Goal: Task Accomplishment & Management: Complete application form

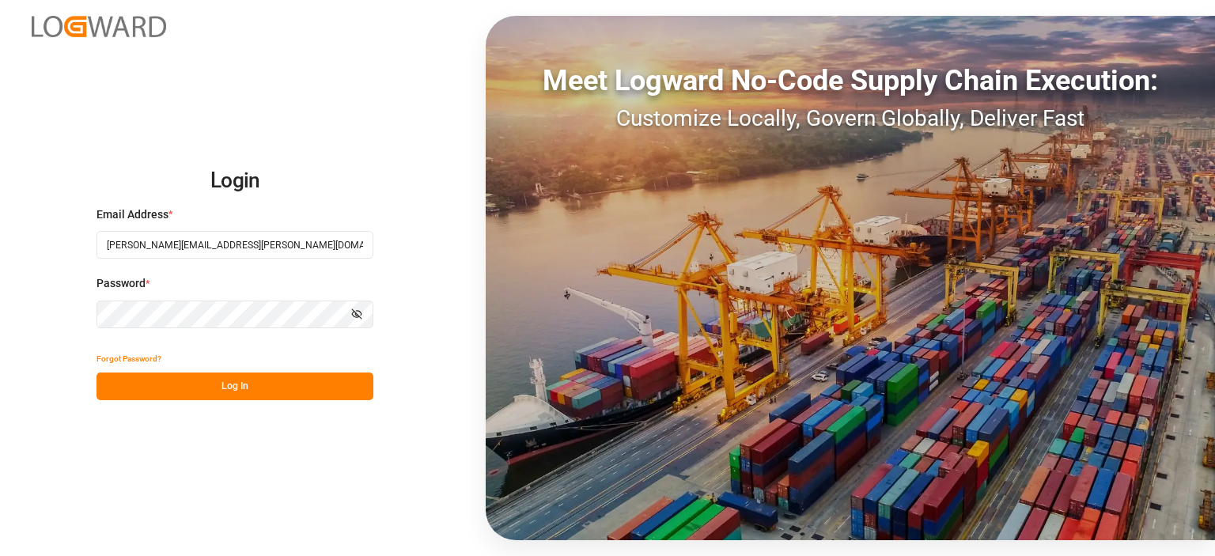
click at [278, 388] on button "Log In" at bounding box center [235, 387] width 277 height 28
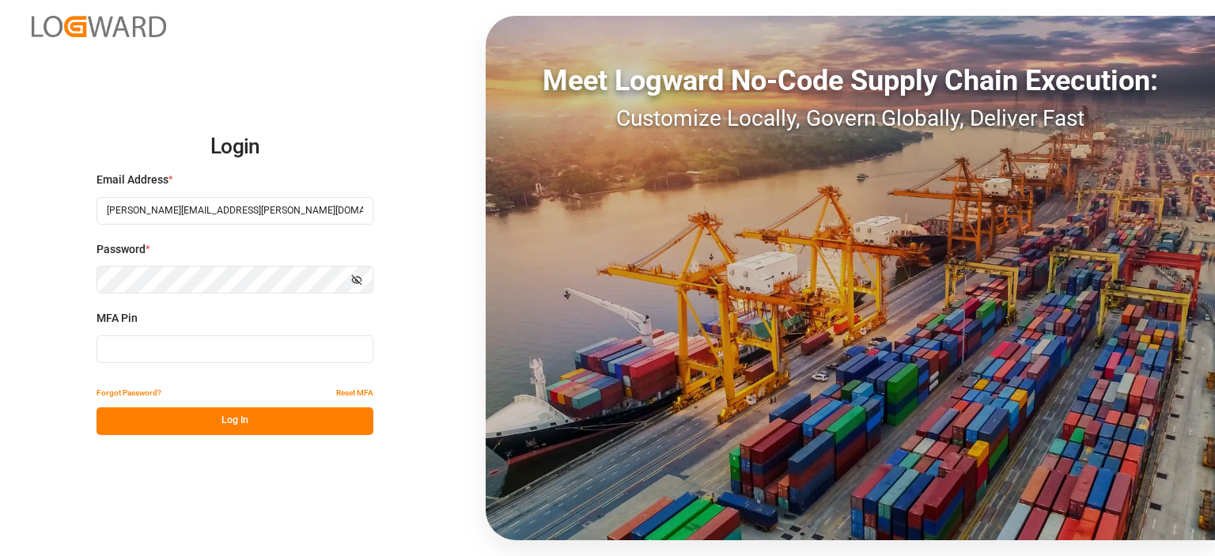
click at [221, 343] on input at bounding box center [235, 349] width 277 height 28
type input "572156"
click at [200, 425] on button "Log In" at bounding box center [235, 421] width 277 height 28
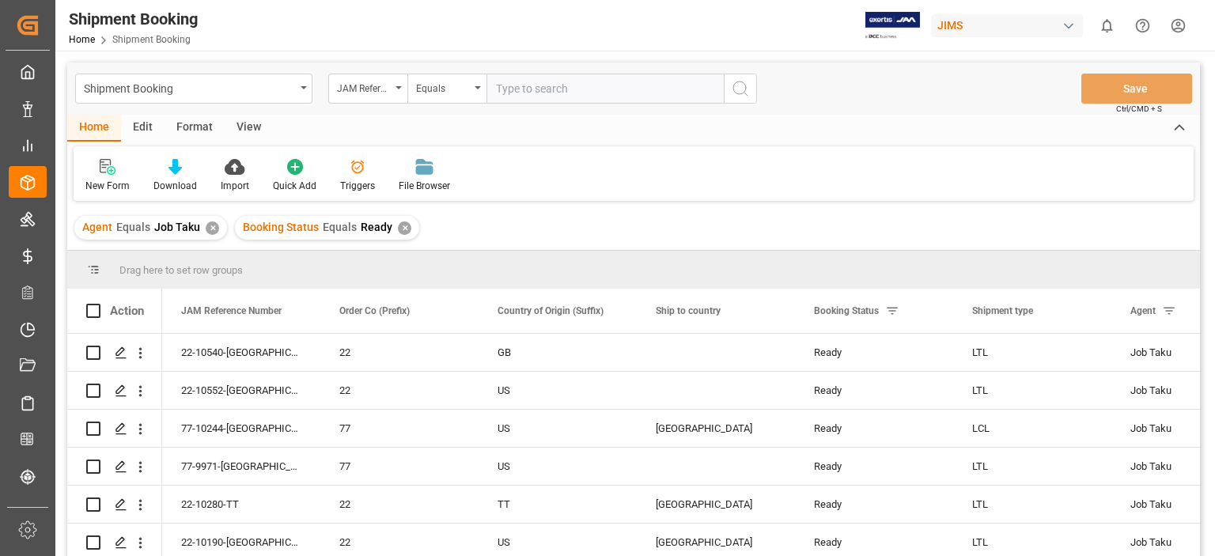
click at [107, 172] on icon at bounding box center [111, 170] width 9 height 9
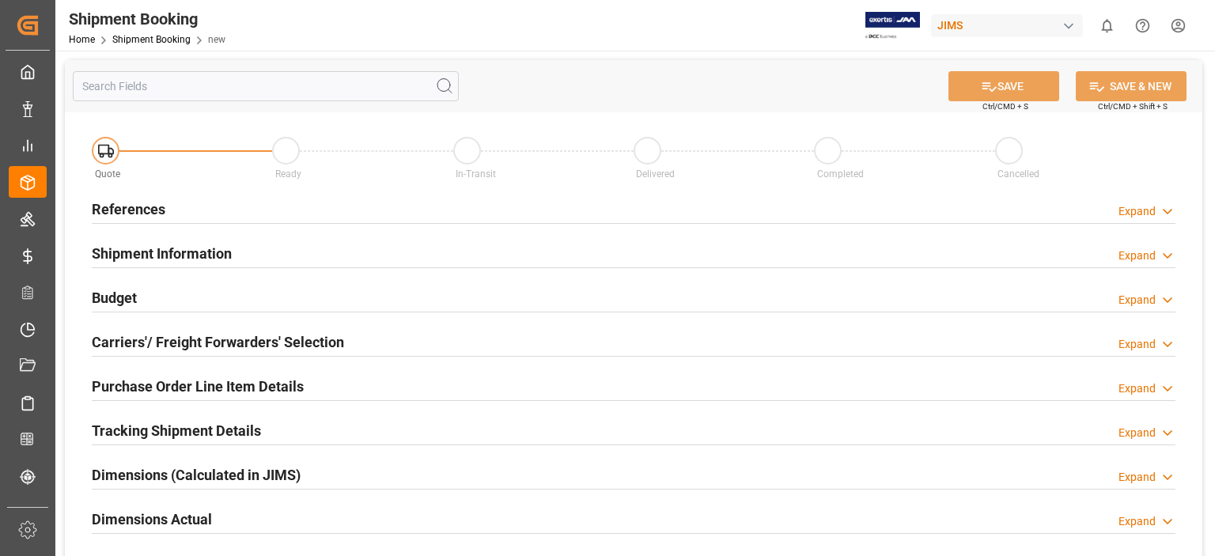
click at [143, 208] on h2 "References" at bounding box center [129, 209] width 74 height 21
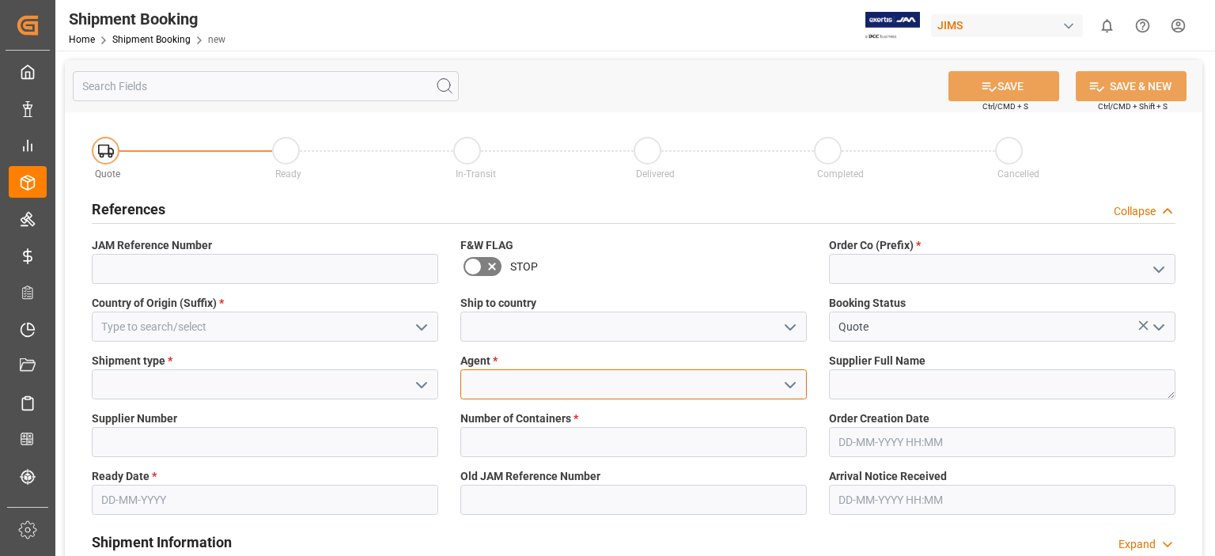
click at [513, 392] on input at bounding box center [633, 384] width 346 height 30
click at [786, 383] on polyline "open menu" at bounding box center [790, 385] width 9 height 5
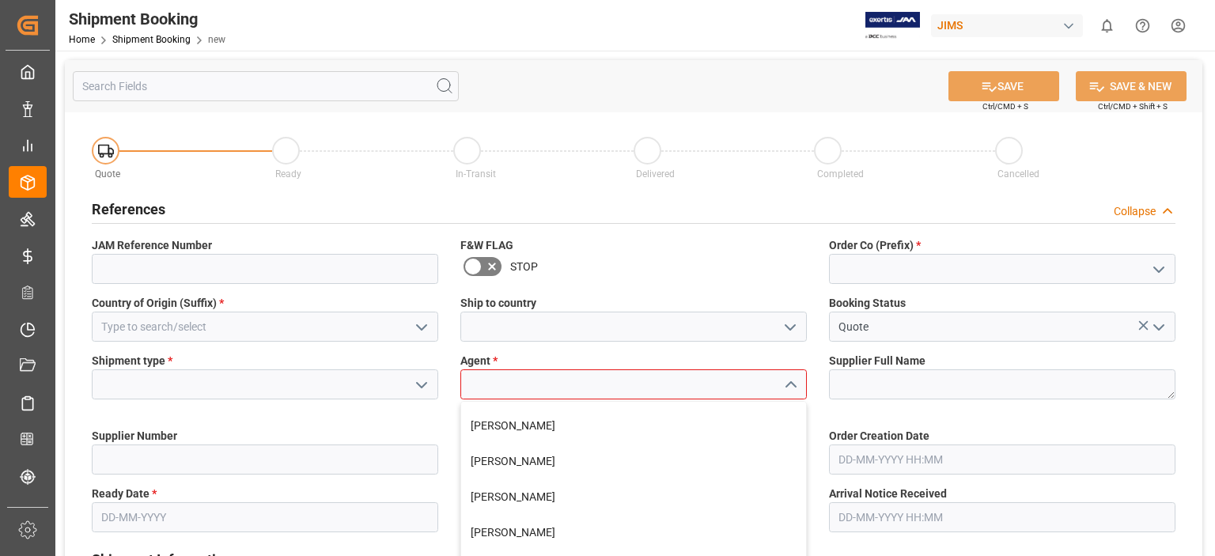
scroll to position [263, 0]
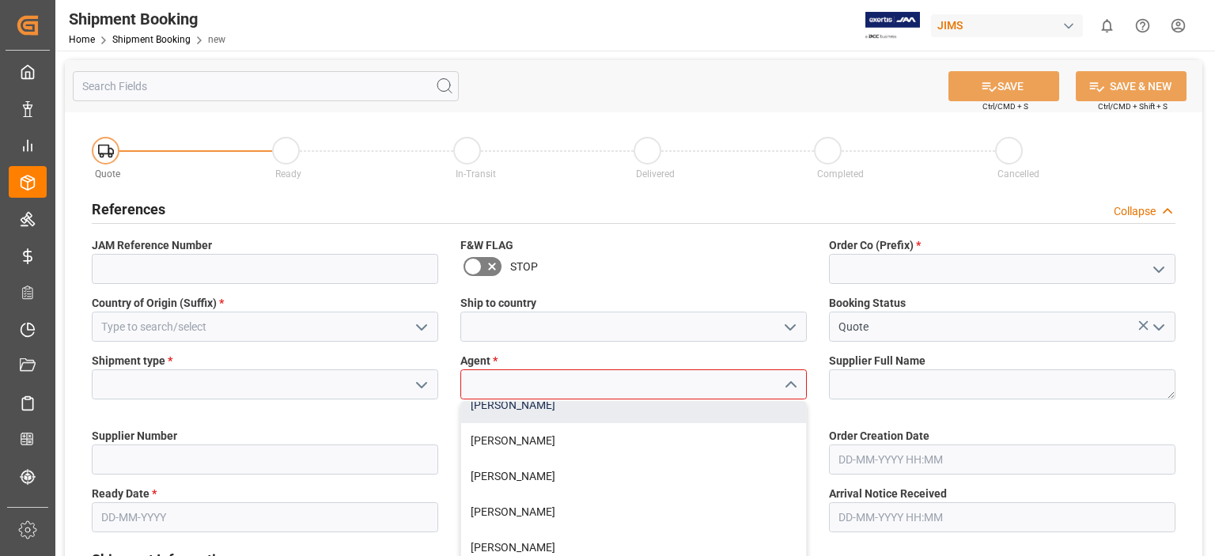
click at [504, 407] on div "[PERSON_NAME]" at bounding box center [633, 406] width 345 height 36
type input "[PERSON_NAME]"
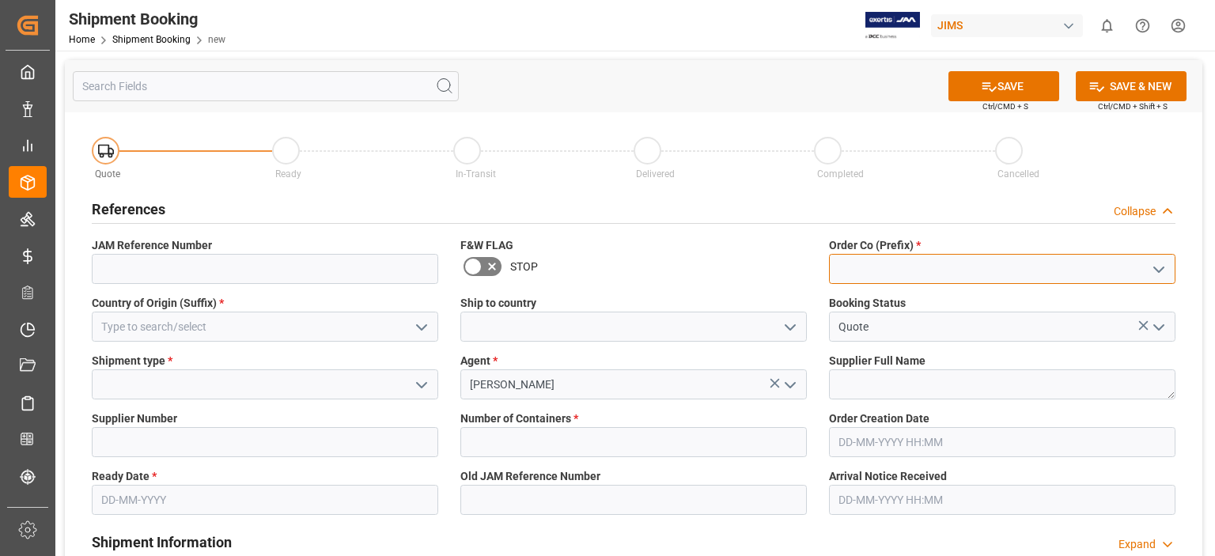
click at [861, 272] on input at bounding box center [1002, 269] width 346 height 30
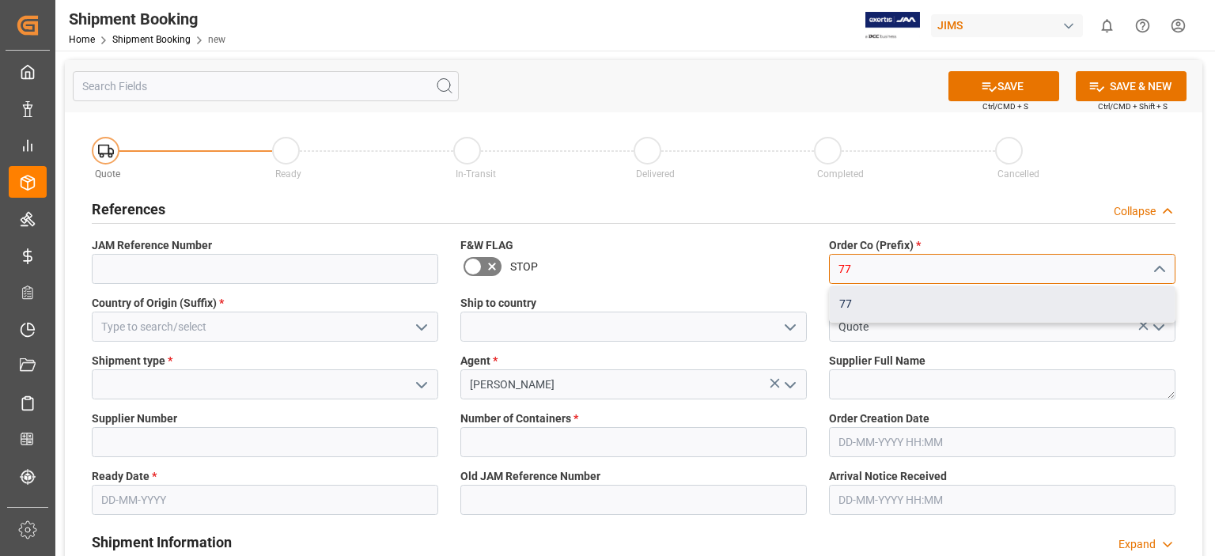
click at [847, 303] on div "77" at bounding box center [1002, 304] width 345 height 36
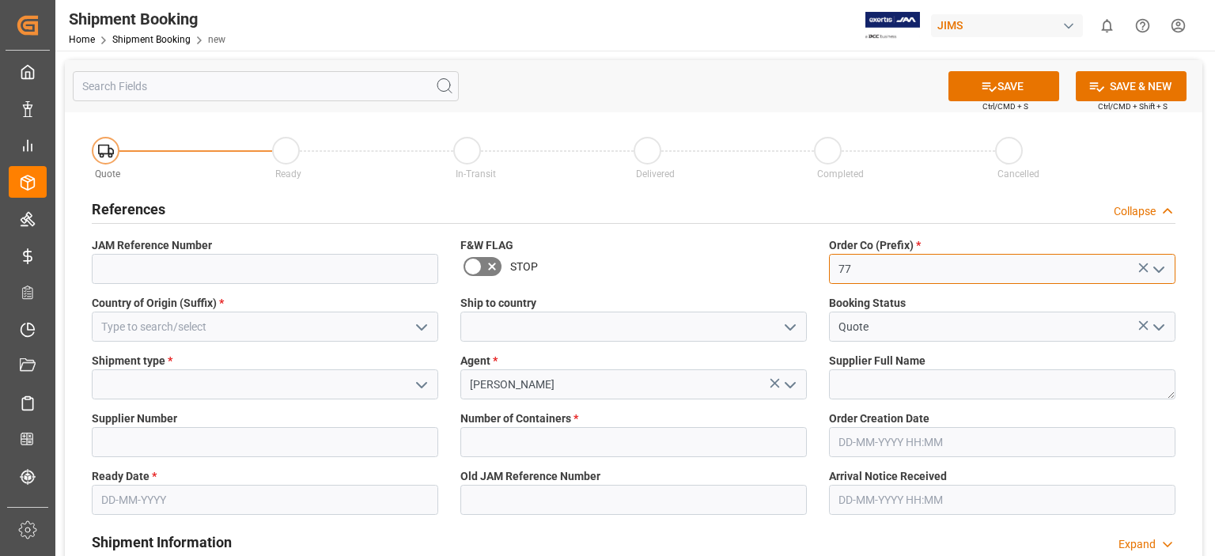
type input "77"
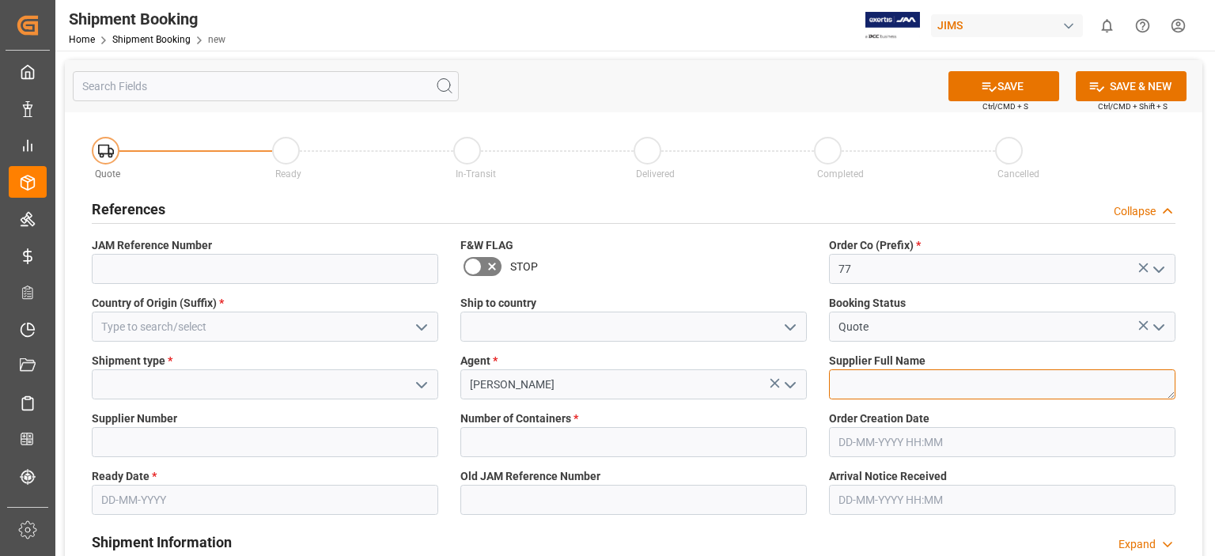
click at [907, 384] on textarea at bounding box center [1002, 384] width 346 height 30
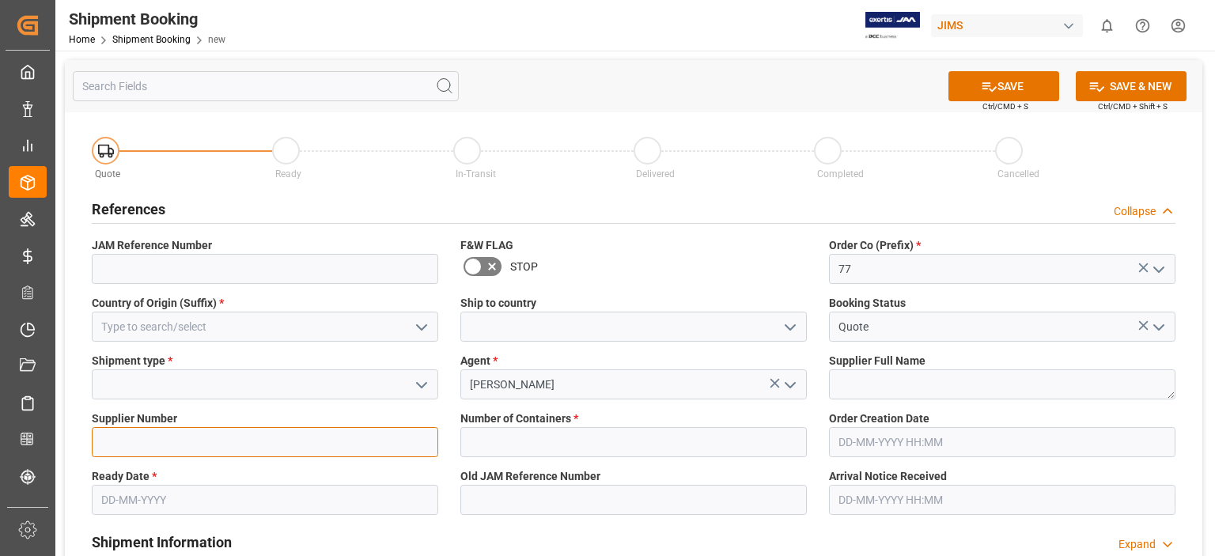
click at [157, 444] on input at bounding box center [265, 442] width 346 height 30
type input "234299"
click at [420, 386] on polyline "open menu" at bounding box center [421, 385] width 9 height 5
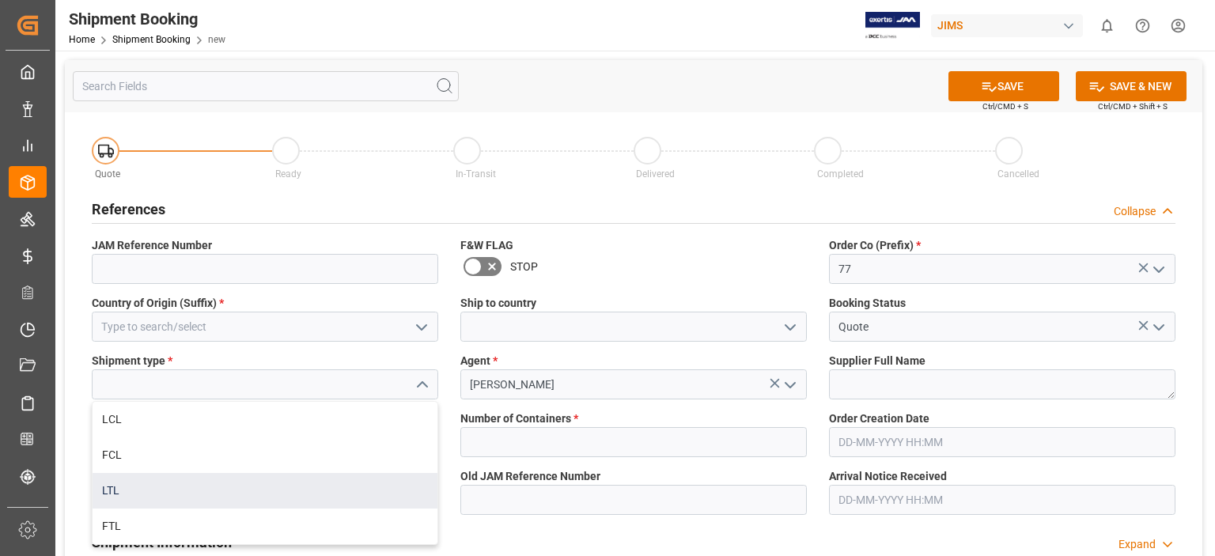
click at [320, 487] on div "LTL" at bounding box center [265, 491] width 345 height 36
type input "LTL"
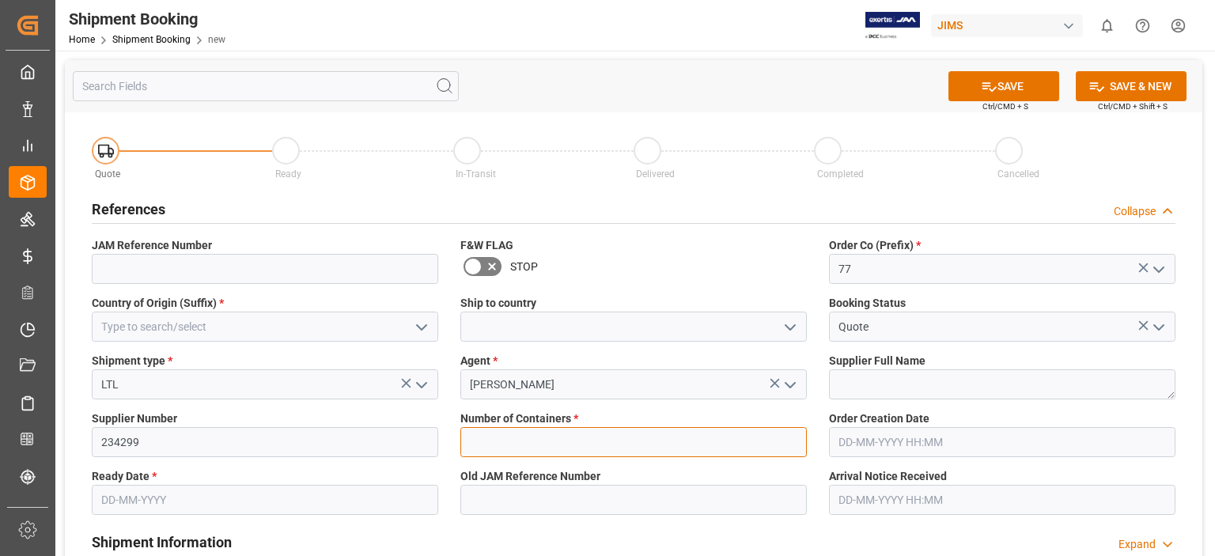
click at [528, 439] on input "text" at bounding box center [633, 442] width 346 height 30
type input "0"
click at [278, 328] on input at bounding box center [265, 327] width 346 height 30
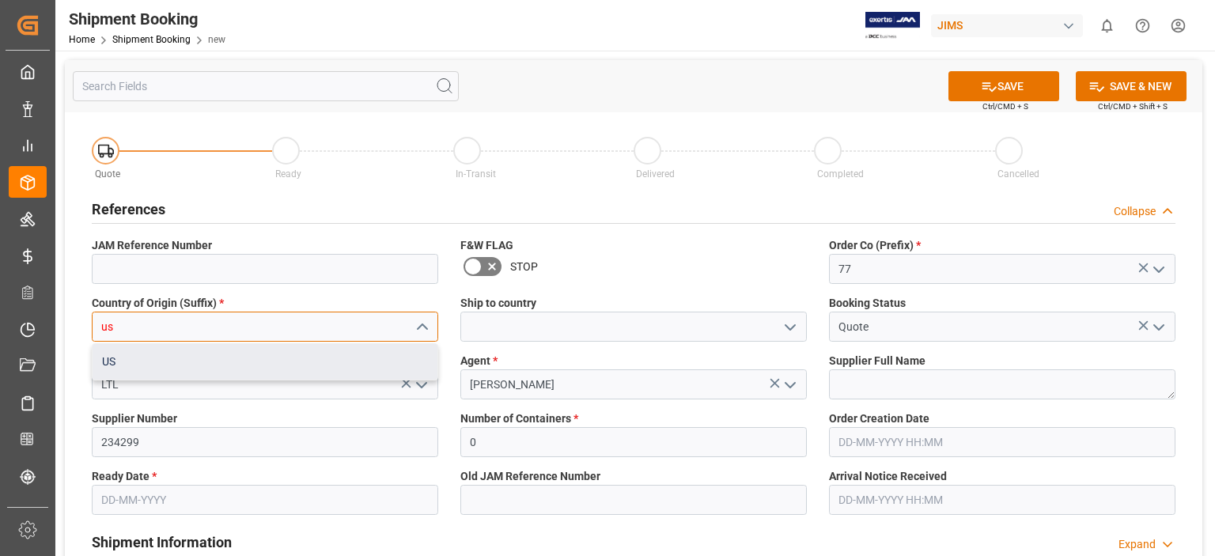
click at [190, 366] on div "US" at bounding box center [265, 362] width 345 height 36
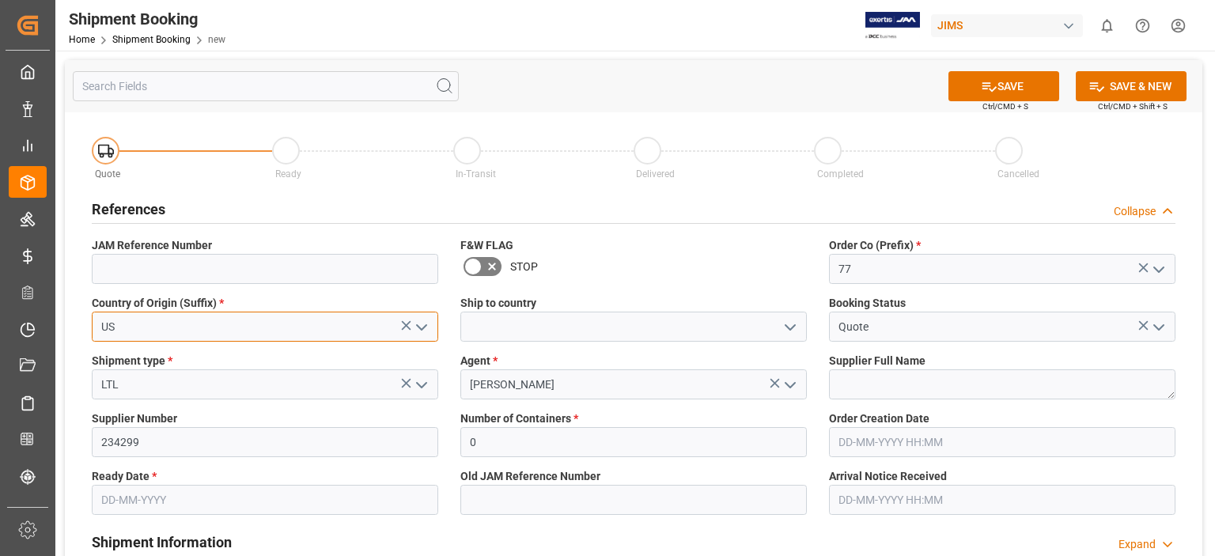
type input "US"
click at [138, 499] on input "text" at bounding box center [265, 500] width 346 height 30
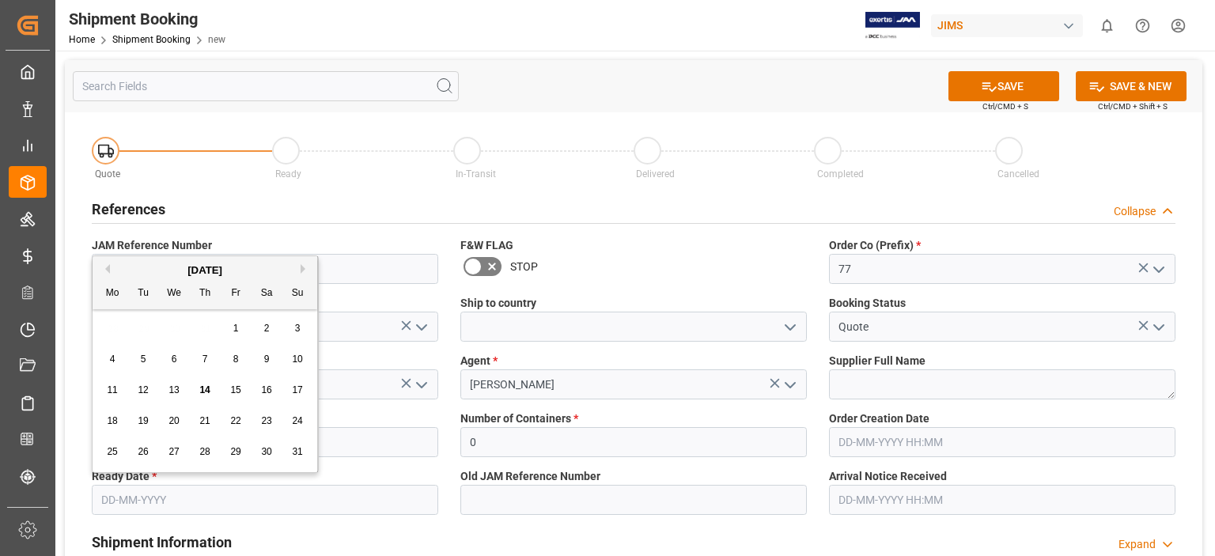
click at [138, 421] on span "19" at bounding box center [143, 420] width 10 height 11
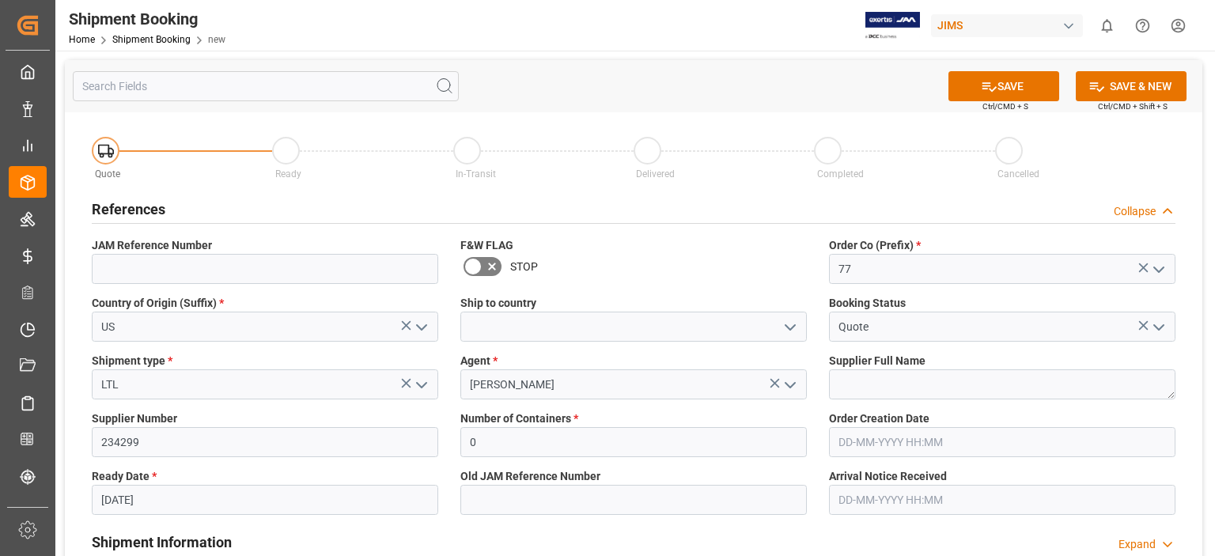
click at [138, 505] on input "[DATE]" at bounding box center [265, 500] width 346 height 30
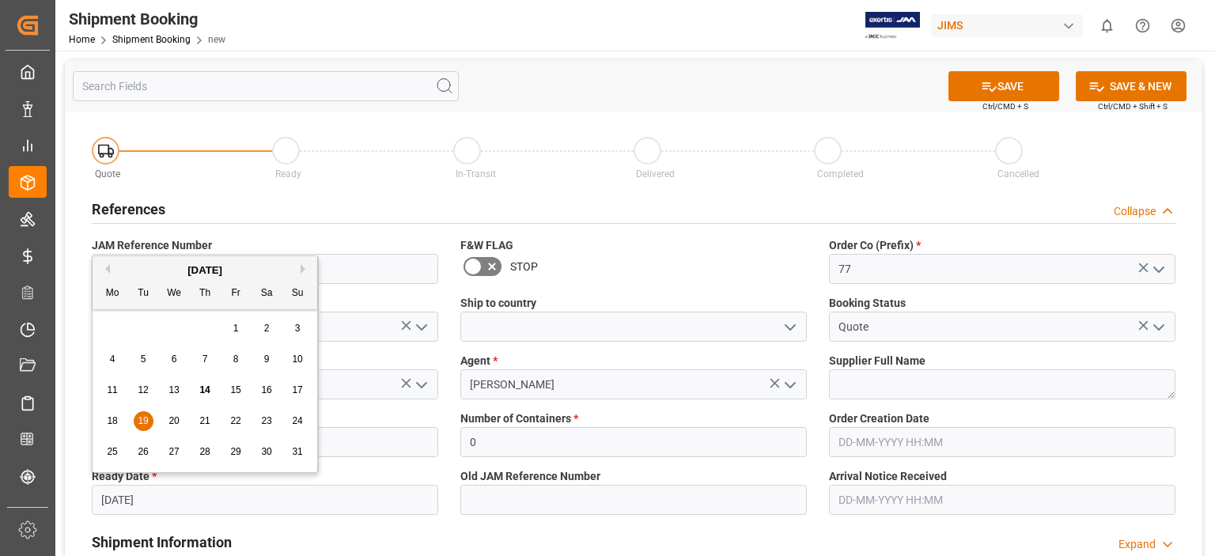
click at [237, 392] on span "15" at bounding box center [235, 389] width 10 height 11
type input "[DATE]"
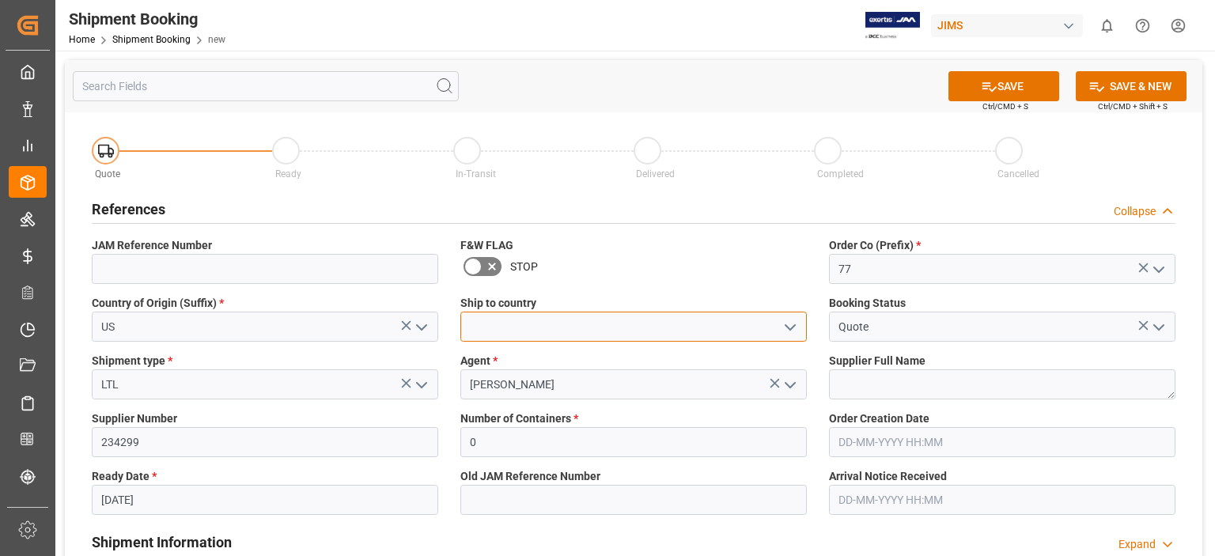
click at [665, 337] on input at bounding box center [633, 327] width 346 height 30
click at [793, 328] on icon "open menu" at bounding box center [790, 327] width 19 height 19
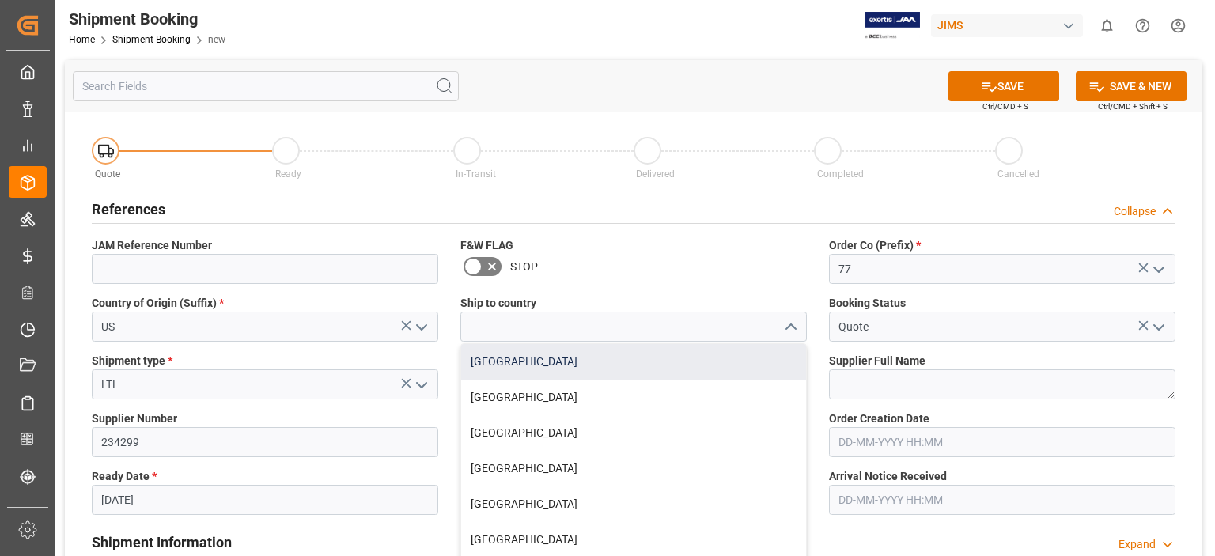
click at [598, 362] on div "[GEOGRAPHIC_DATA]" at bounding box center [633, 362] width 345 height 36
type input "[GEOGRAPHIC_DATA]"
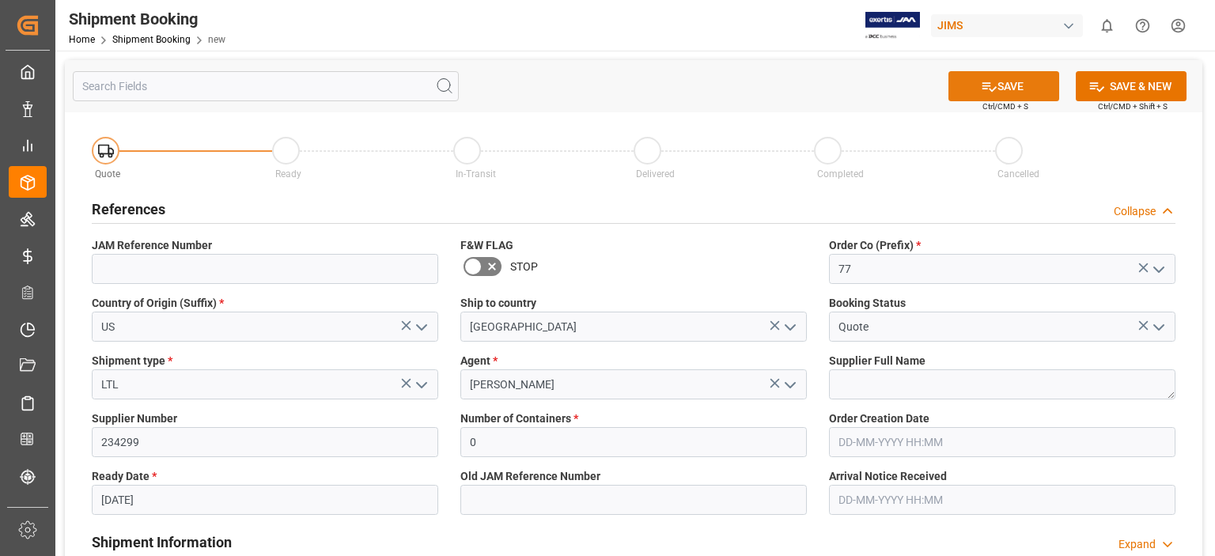
click at [997, 85] on button "SAVE" at bounding box center [1004, 86] width 111 height 30
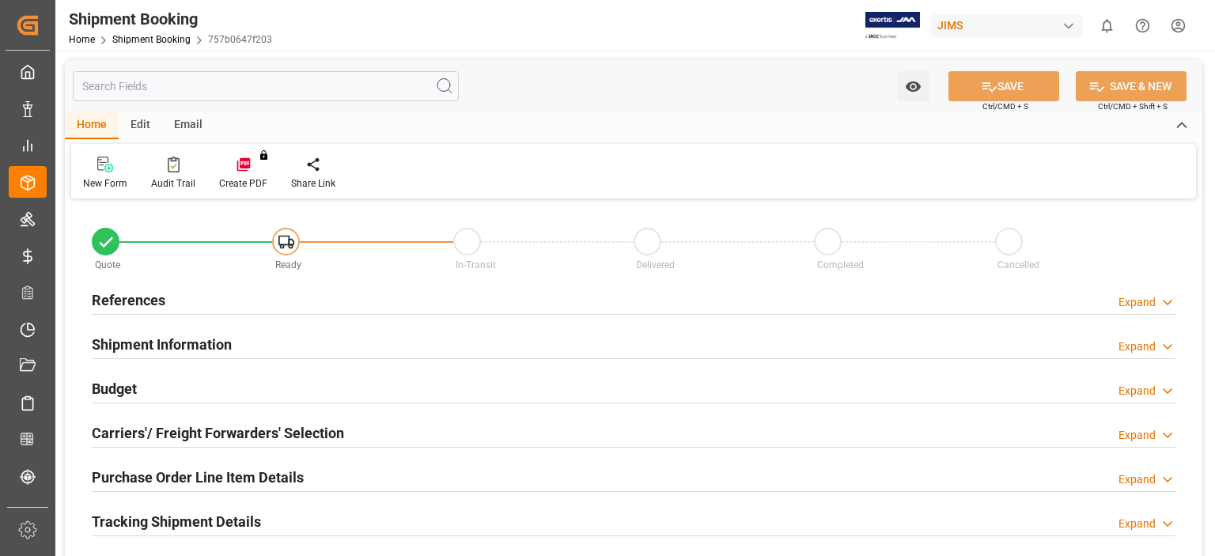
type input "0"
type input "[DATE]"
click at [132, 294] on h2 "References" at bounding box center [129, 300] width 74 height 21
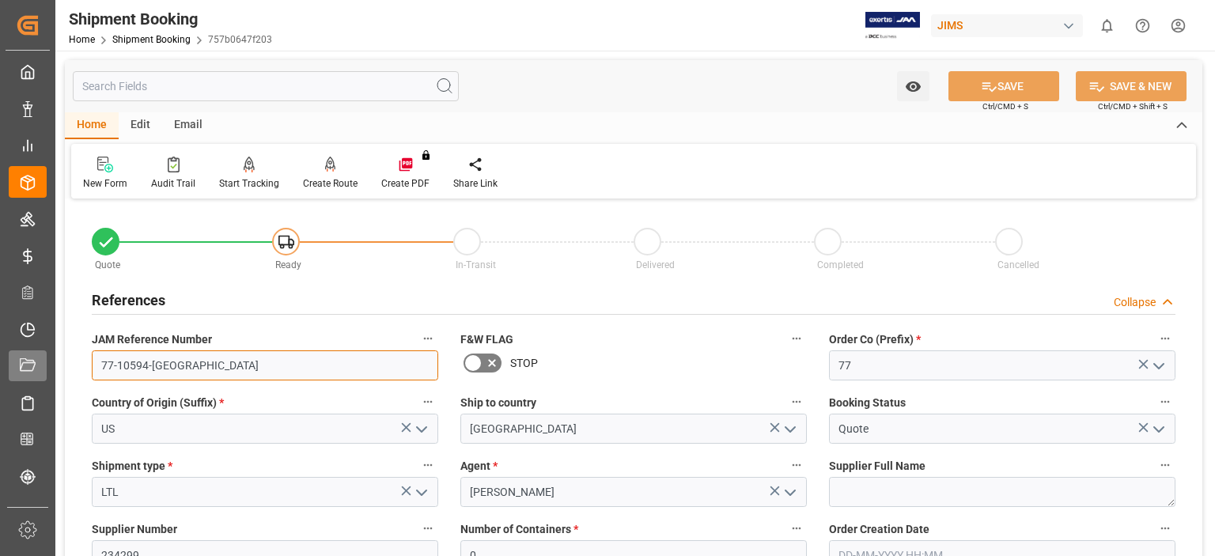
drag, startPoint x: 170, startPoint y: 368, endPoint x: 44, endPoint y: 368, distance: 125.8
click at [44, 368] on div "Created by potrace 1.15, written by Peter Selinger 2001-2017 Created by potrace…" at bounding box center [607, 278] width 1215 height 556
